Goal: Information Seeking & Learning: Learn about a topic

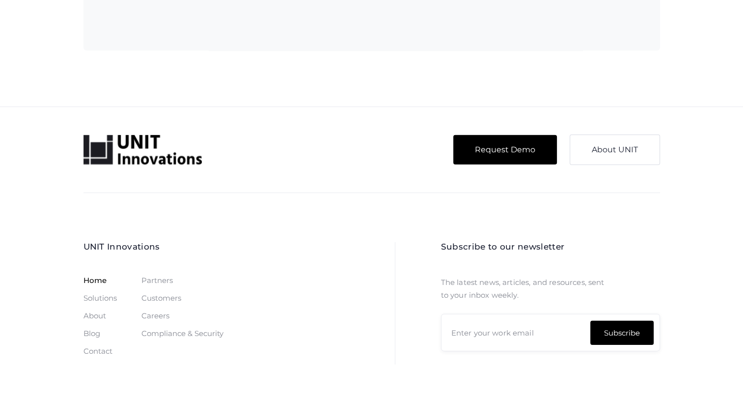
scroll to position [2975, 0]
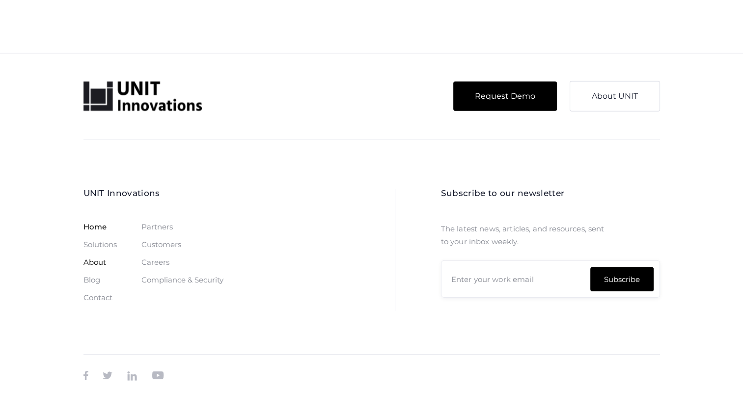
click at [94, 260] on link "About" at bounding box center [95, 262] width 23 height 8
